Goal: Task Accomplishment & Management: Complete application form

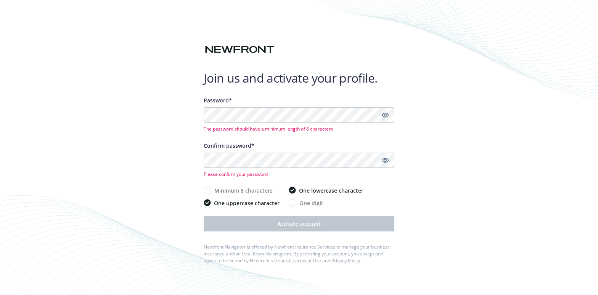
click at [384, 117] on icon "Show password" at bounding box center [385, 115] width 7 height 7
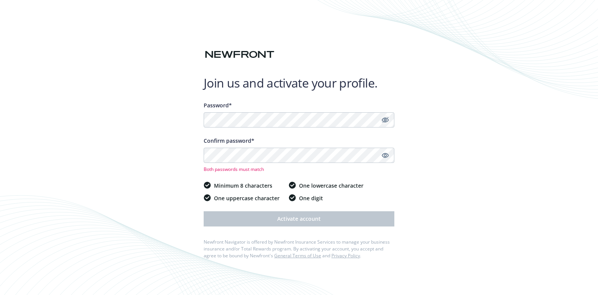
click at [383, 161] on div at bounding box center [385, 155] width 9 height 15
click at [385, 156] on icon "Show password" at bounding box center [385, 155] width 7 height 5
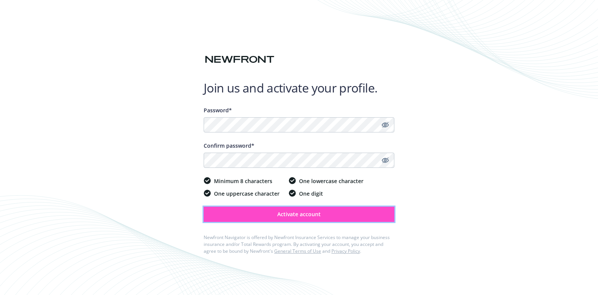
click at [265, 216] on button "Activate account" at bounding box center [299, 214] width 191 height 15
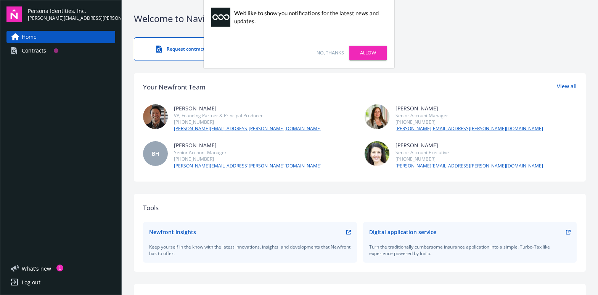
click at [325, 54] on link "No, thanks" at bounding box center [329, 53] width 27 height 7
